Goal: Task Accomplishment & Management: Use online tool/utility

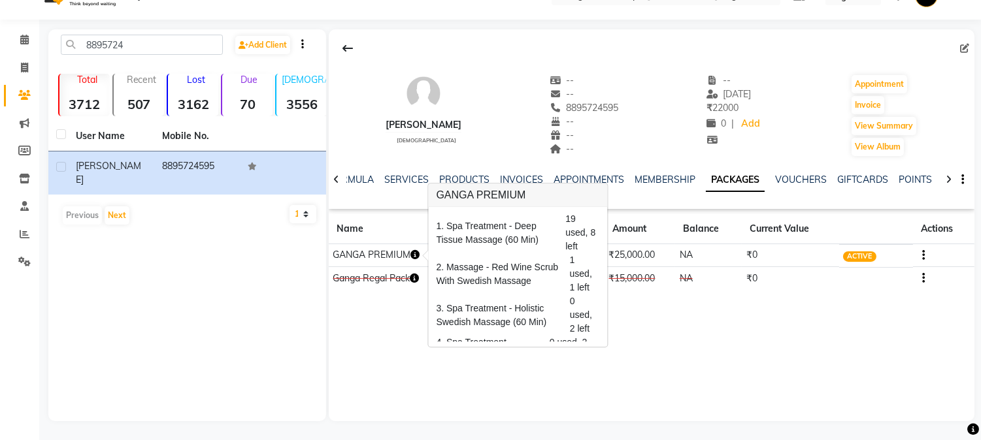
click at [710, 379] on div "[PERSON_NAME][DEMOGRAPHIC_DATA] -- -- 8895724595 -- -- -- -- [DATE] ₹ 22000 0 |…" at bounding box center [652, 225] width 646 height 392
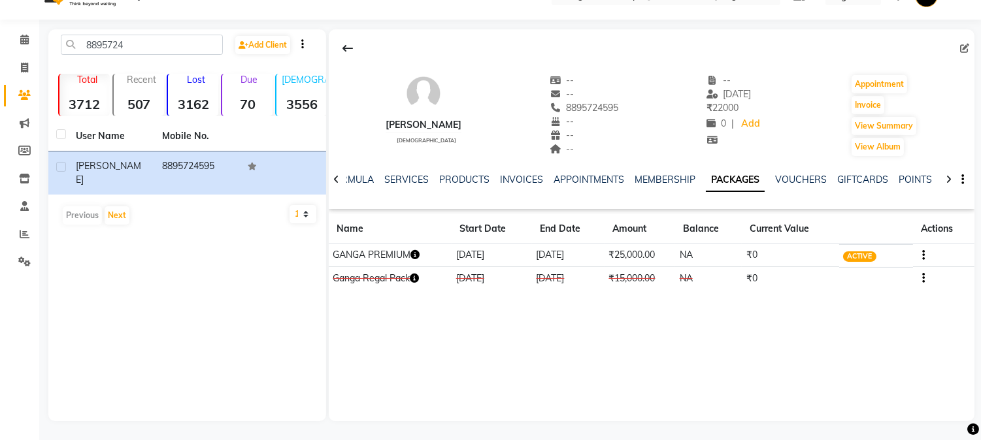
click at [419, 256] on icon "button" at bounding box center [414, 254] width 9 height 9
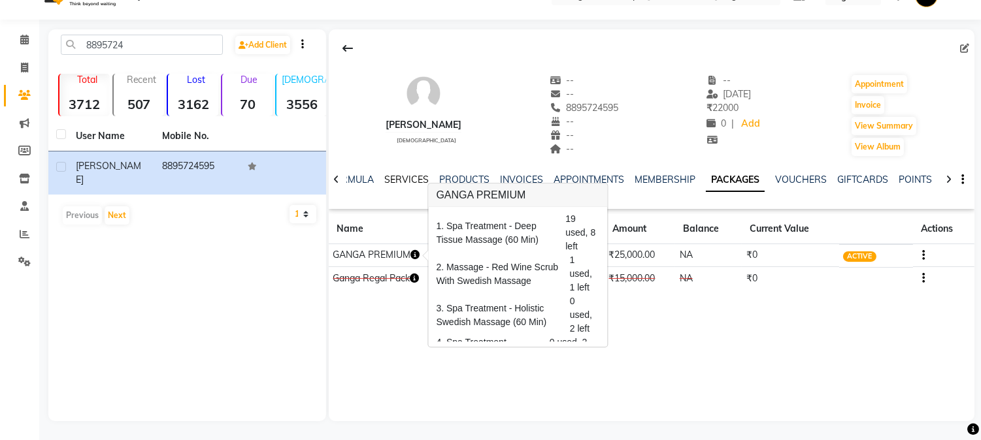
click at [410, 182] on link "SERVICES" at bounding box center [406, 180] width 44 height 12
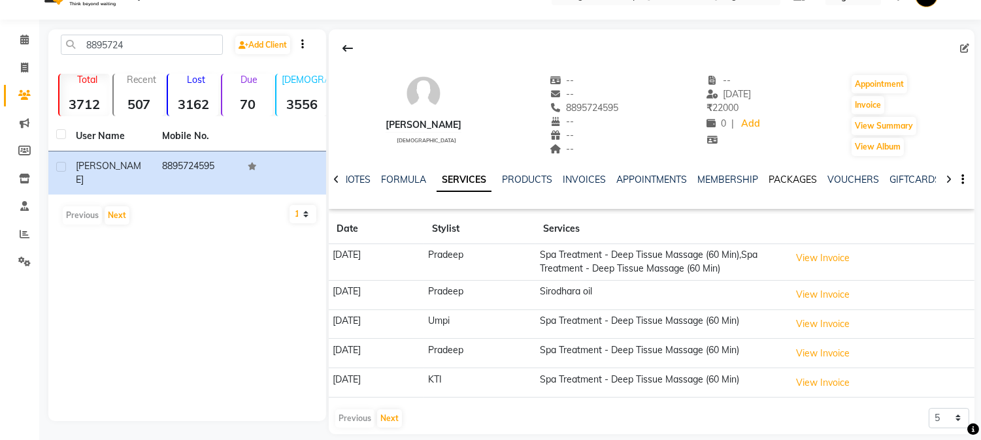
click at [806, 180] on link "PACKAGES" at bounding box center [792, 180] width 48 height 12
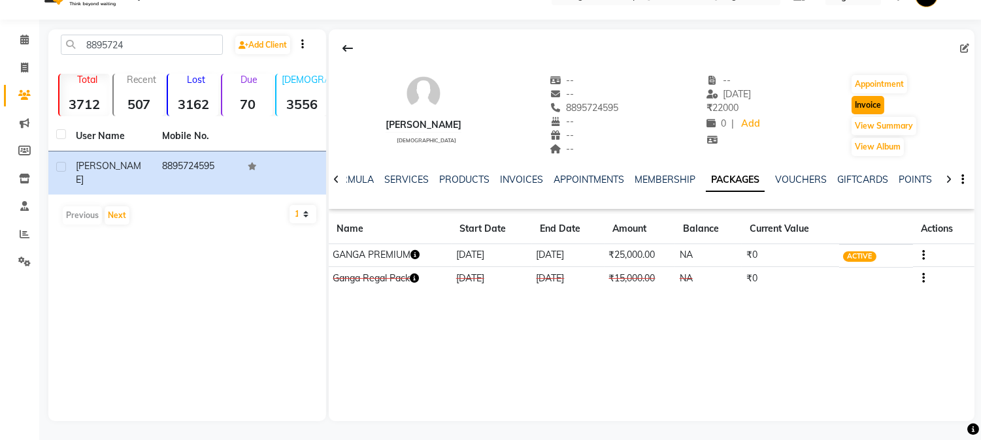
click at [871, 108] on button "Invoice" at bounding box center [867, 105] width 33 height 18
select select "service"
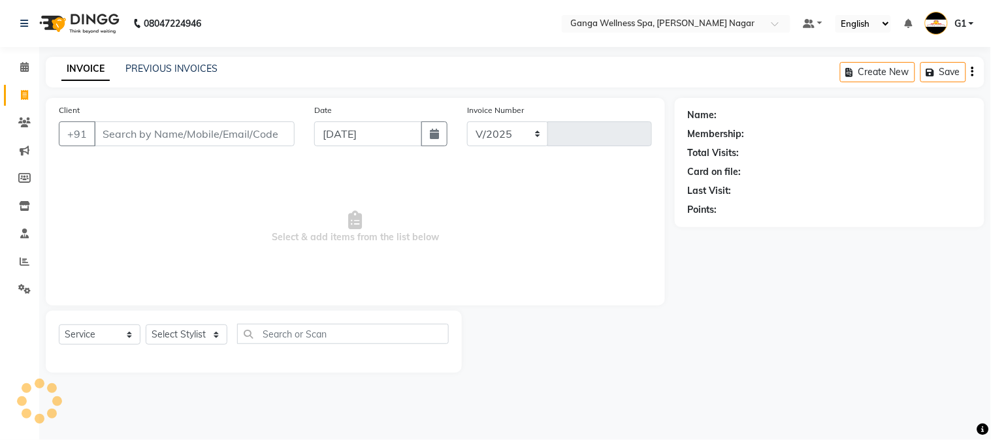
select select "762"
type input "2832"
click at [184, 331] on select "Select Stylist" at bounding box center [187, 335] width 82 height 20
type input "8895724595"
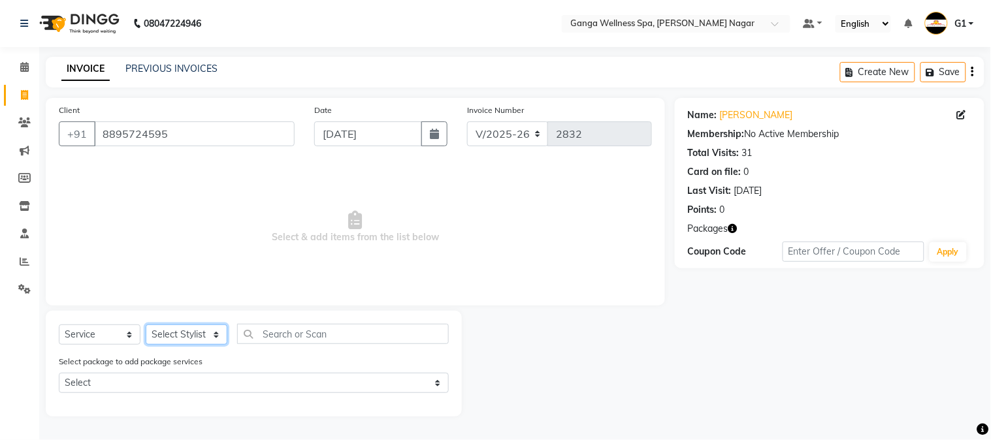
select select "70872"
click at [146, 325] on select "Select Stylist Abhi [PERSON_NAME] Alexa AMMY AMMY [PERSON_NAME] anya APPI [PERS…" at bounding box center [187, 335] width 82 height 20
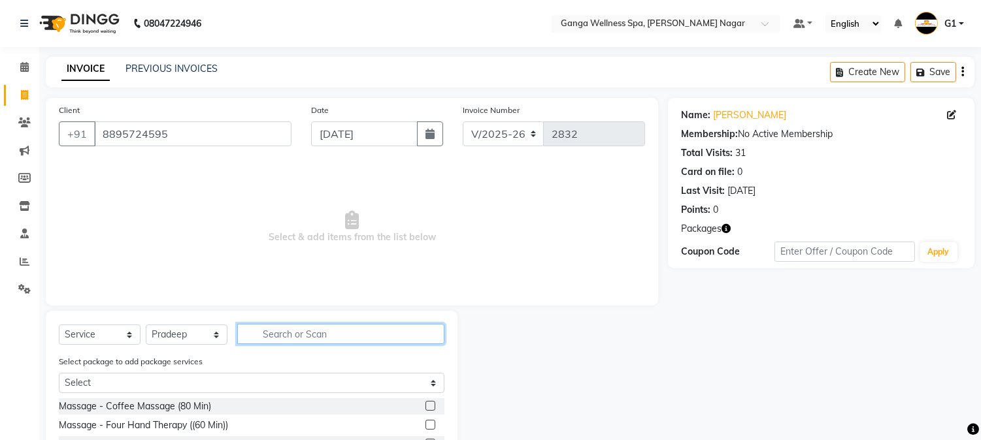
click at [353, 335] on input "text" at bounding box center [340, 334] width 207 height 20
type input "P"
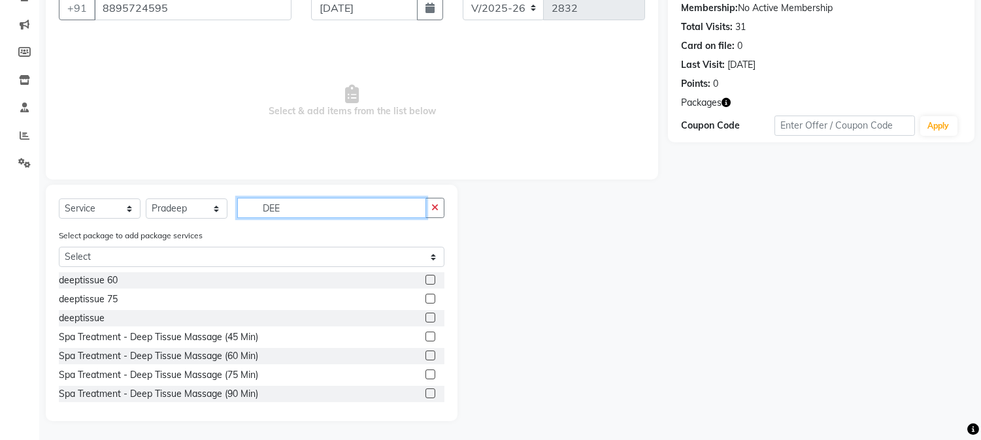
scroll to position [127, 0]
type input "DEE"
click at [425, 357] on label at bounding box center [430, 355] width 10 height 10
click at [425, 357] on input "checkbox" at bounding box center [429, 356] width 8 height 8
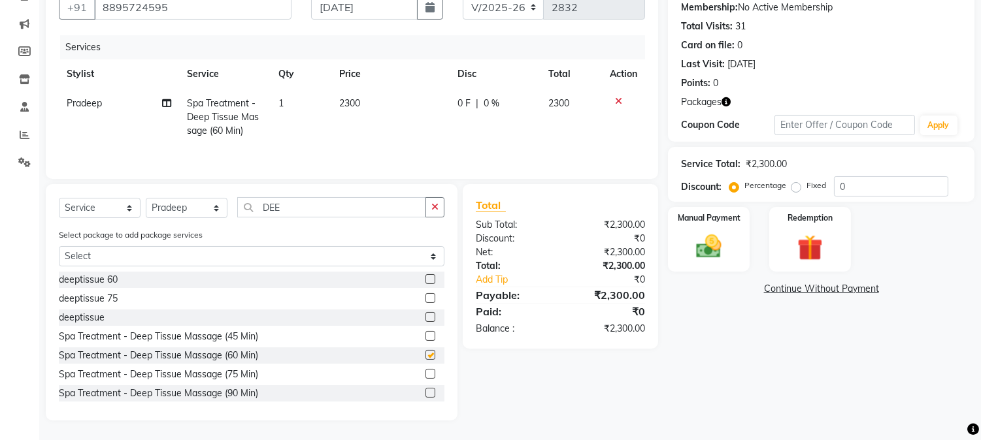
checkbox input "false"
click at [806, 248] on img at bounding box center [809, 248] width 43 height 33
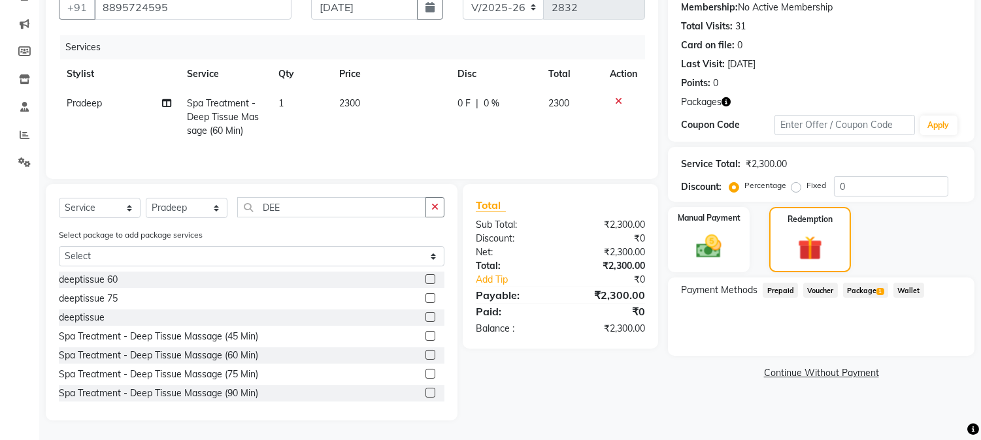
click at [878, 289] on span "1" at bounding box center [879, 292] width 7 height 8
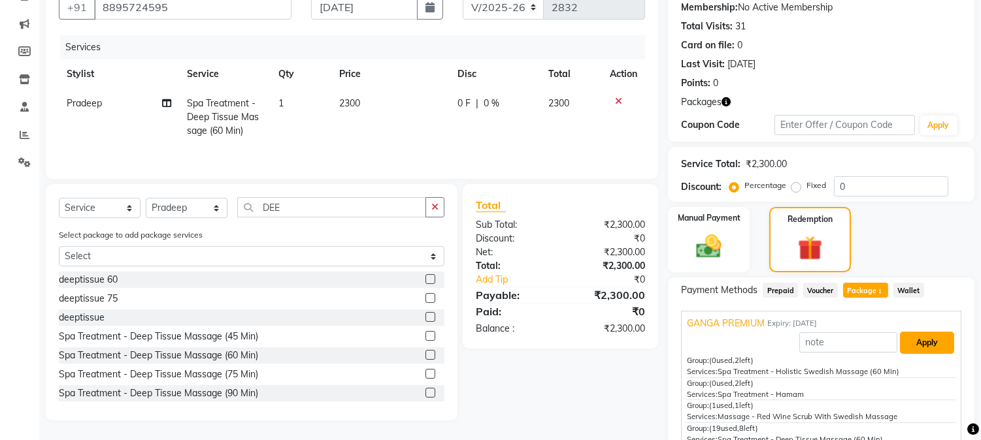
click at [917, 342] on button "Apply" at bounding box center [927, 343] width 54 height 22
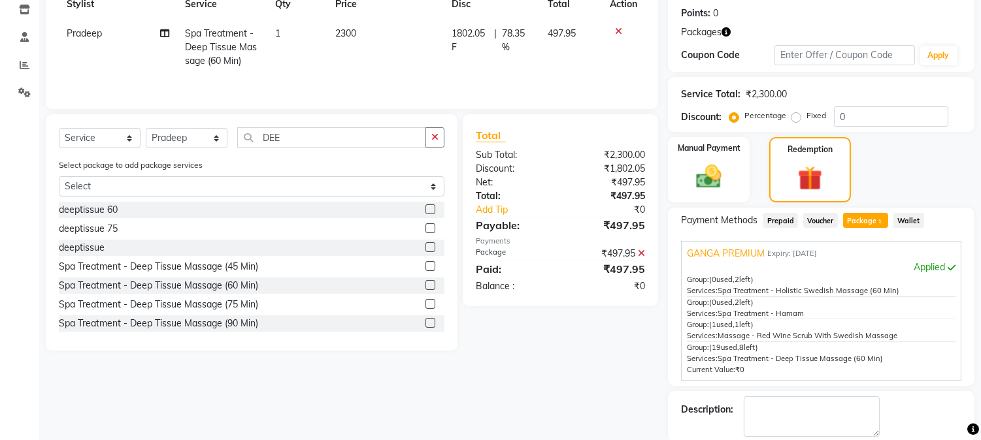
scroll to position [263, 0]
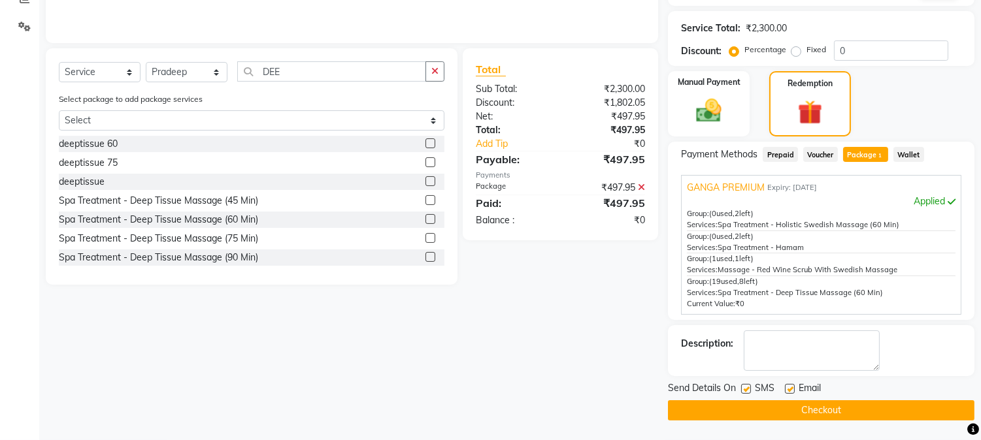
click at [923, 410] on button "Checkout" at bounding box center [821, 411] width 306 height 20
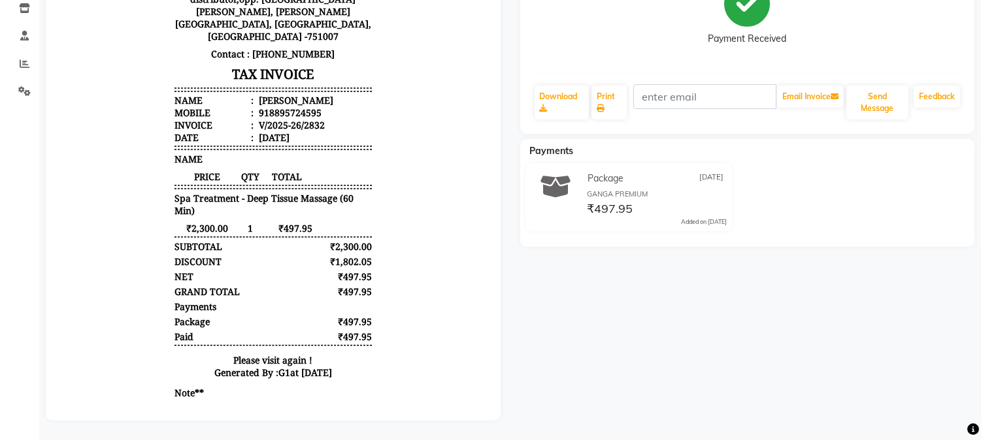
scroll to position [208, 0]
